Goal: Transaction & Acquisition: Purchase product/service

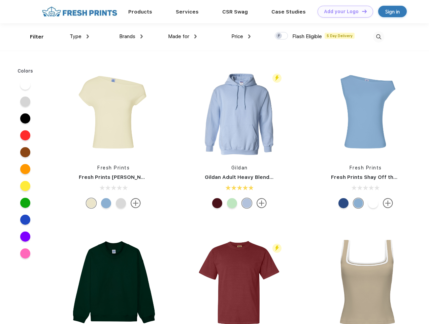
scroll to position [0, 0]
click at [343, 11] on link "Add your Logo Design Tool" at bounding box center [346, 12] width 56 height 12
click at [0, 0] on div "Design Tool" at bounding box center [0, 0] width 0 height 0
click at [362, 11] on link "Add your Logo Design Tool" at bounding box center [346, 12] width 56 height 12
click at [32, 37] on div "Filter" at bounding box center [37, 37] width 14 height 8
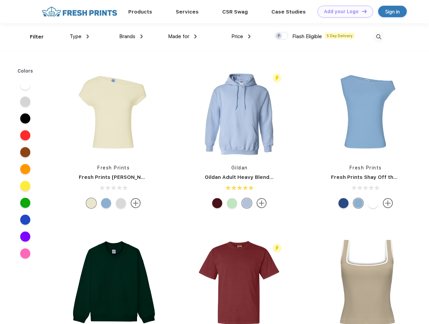
click at [80, 36] on span "Type" at bounding box center [76, 36] width 12 height 6
click at [131, 36] on span "Brands" at bounding box center [127, 36] width 16 height 6
click at [183, 36] on span "Made for" at bounding box center [178, 36] width 21 height 6
click at [241, 36] on span "Price" at bounding box center [238, 36] width 12 height 6
click at [282, 36] on div at bounding box center [281, 35] width 13 height 7
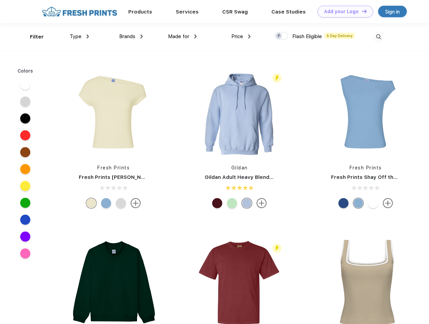
click at [279, 36] on input "checkbox" at bounding box center [277, 34] width 4 height 4
click at [379, 37] on img at bounding box center [378, 36] width 11 height 11
